Goal: Information Seeking & Learning: Learn about a topic

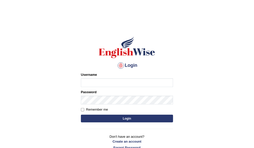
type input "ameerham"
click at [125, 118] on button "Login" at bounding box center [127, 119] width 92 height 8
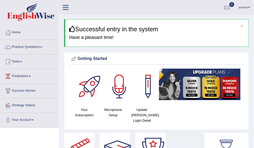
click at [42, 47] on span at bounding box center [41, 47] width 2 height 1
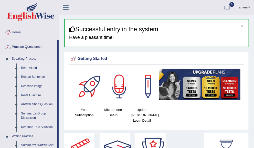
click at [33, 68] on link "Read Aloud" at bounding box center [38, 67] width 39 height 9
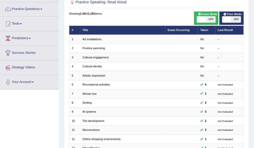
scroll to position [38, 0]
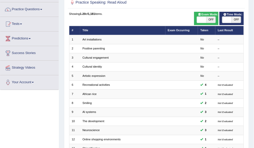
click at [236, 19] on span "OFF" at bounding box center [236, 20] width 9 height 6
checkbox input "true"
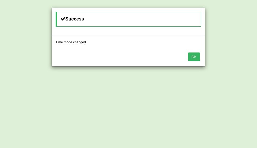
click at [196, 54] on button "OK" at bounding box center [194, 56] width 12 height 9
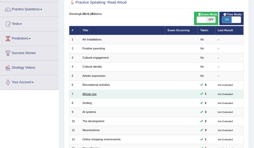
click at [87, 94] on link "African rice" at bounding box center [89, 93] width 14 height 3
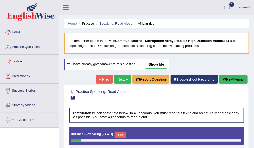
click at [162, 62] on link "show me" at bounding box center [156, 64] width 22 height 9
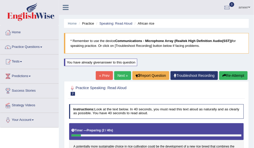
click at [121, 75] on link "Next »" at bounding box center [122, 75] width 17 height 9
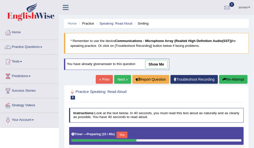
click at [162, 64] on link "show me" at bounding box center [156, 64] width 22 height 9
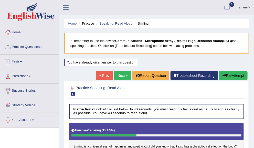
click at [27, 47] on link "Practice Questions" at bounding box center [29, 46] width 58 height 13
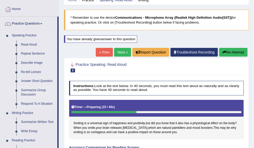
scroll to position [51, 0]
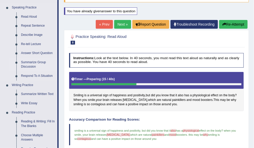
click at [31, 62] on link "Summarize Group Discussion" at bounding box center [38, 65] width 39 height 14
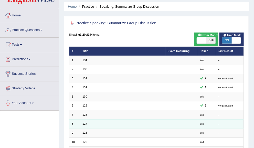
scroll to position [119, 0]
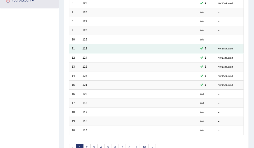
click at [85, 47] on link "119" at bounding box center [84, 48] width 5 height 3
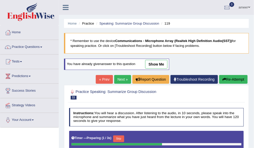
click at [159, 62] on link "show me" at bounding box center [156, 64] width 22 height 9
click at [160, 44] on blockquote "* Remember to use the device Communications - Microphone Array (Realtek High De…" at bounding box center [156, 43] width 185 height 20
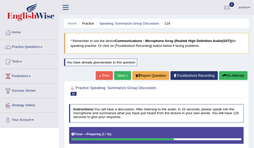
click at [115, 77] on link "Next »" at bounding box center [122, 75] width 17 height 9
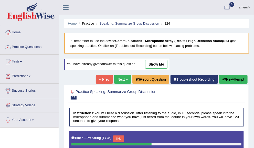
click at [163, 61] on link "show me" at bounding box center [156, 64] width 22 height 9
click at [153, 63] on div "Home Practice Speaking: Summarize Group Discussion 124 * Remember to use the de…" at bounding box center [156, 130] width 195 height 261
click at [154, 65] on div "Home Practice Speaking: Summarize Group Discussion 124 * Remember to use the de…" at bounding box center [156, 130] width 195 height 261
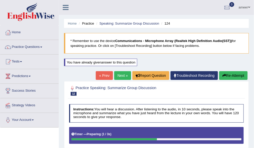
click at [22, 46] on link "Practice Questions" at bounding box center [29, 46] width 58 height 13
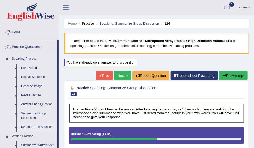
click at [36, 125] on link "Respond To A Situation" at bounding box center [38, 127] width 39 height 9
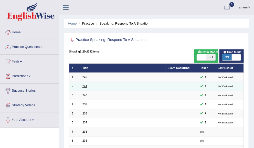
click at [84, 85] on link "241" at bounding box center [84, 85] width 5 height 3
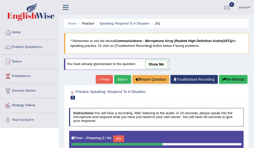
click at [150, 65] on link "show me" at bounding box center [156, 64] width 22 height 9
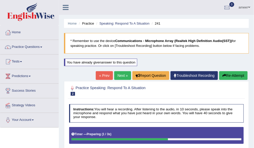
click at [121, 76] on link "Next »" at bounding box center [122, 75] width 17 height 9
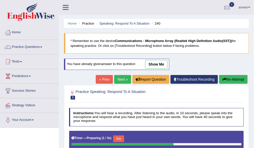
click at [158, 65] on link "show me" at bounding box center [156, 64] width 22 height 9
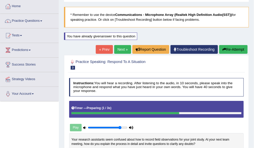
scroll to position [26, 0]
